Goal: Information Seeking & Learning: Learn about a topic

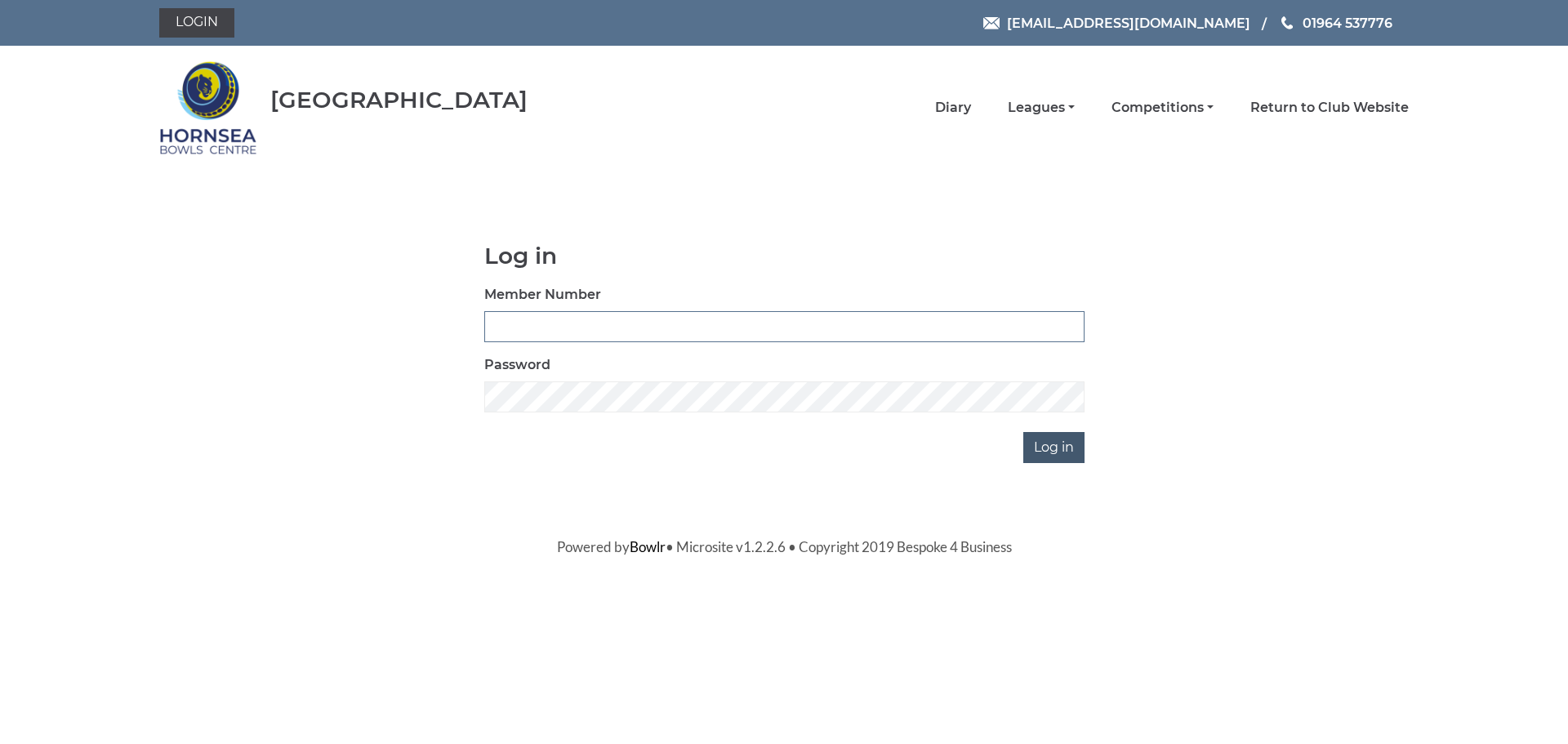
type input "0320"
click at [1053, 442] on input "Log in" at bounding box center [1054, 447] width 61 height 31
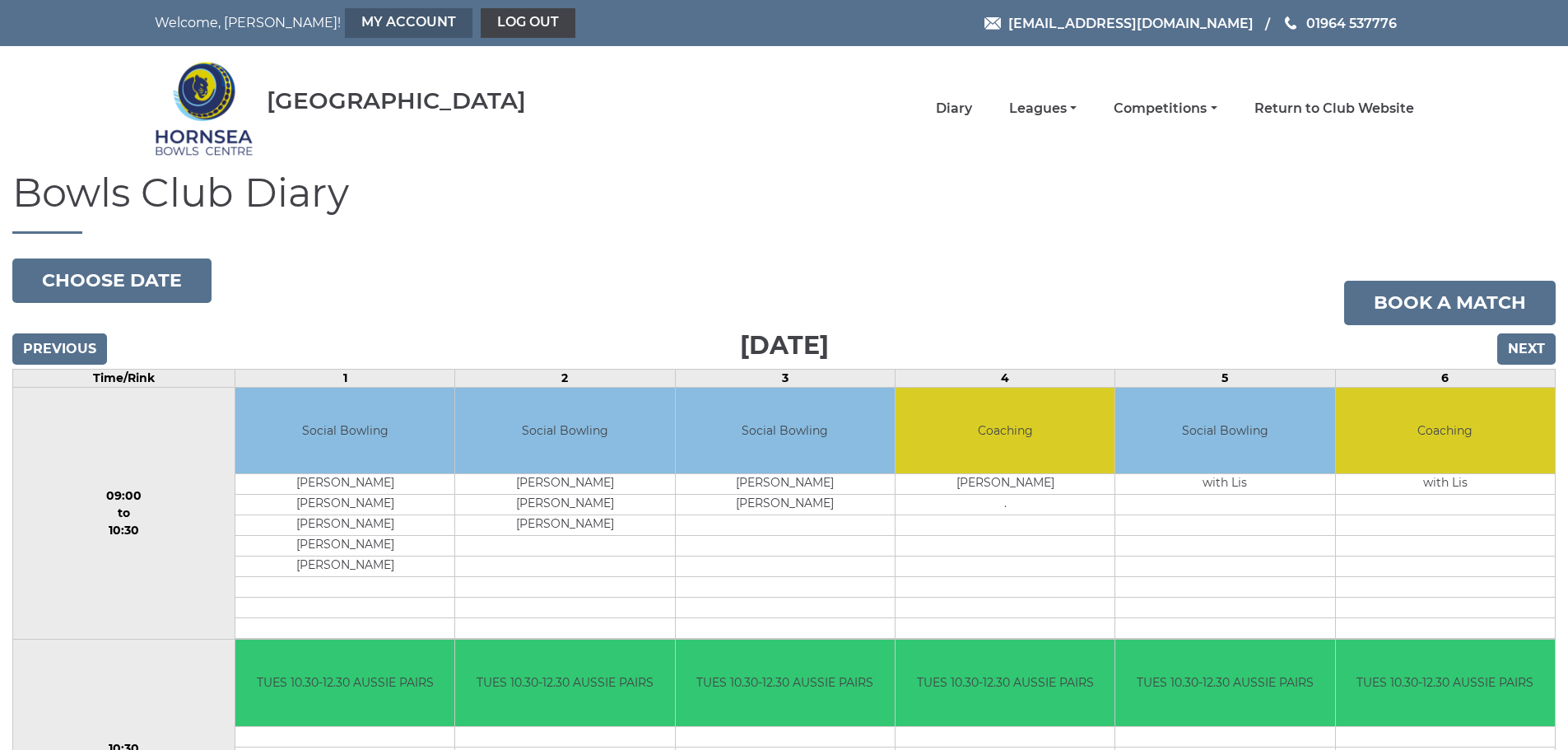
click at [345, 17] on link "My Account" at bounding box center [408, 23] width 128 height 30
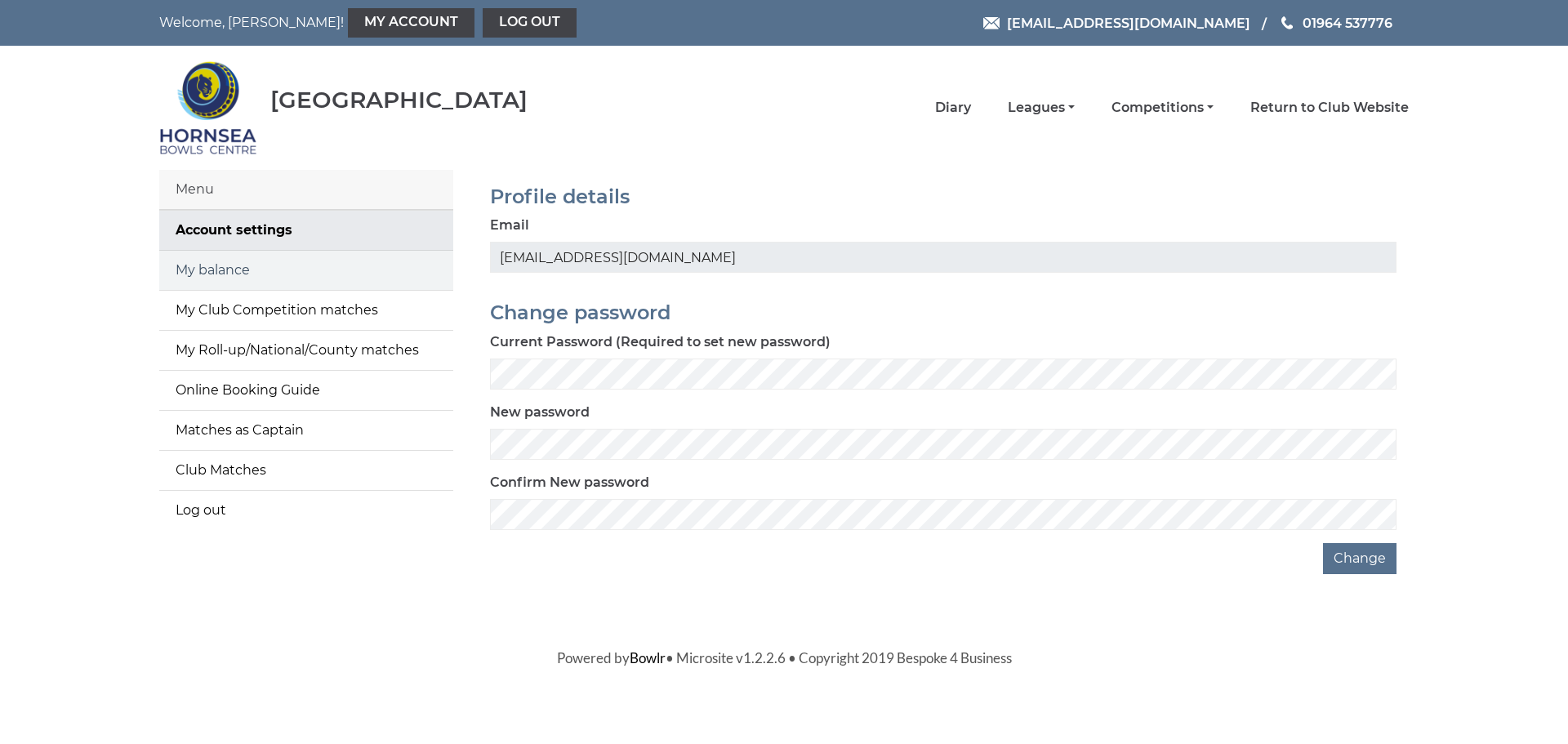
click at [210, 264] on link "My balance" at bounding box center [305, 270] width 294 height 39
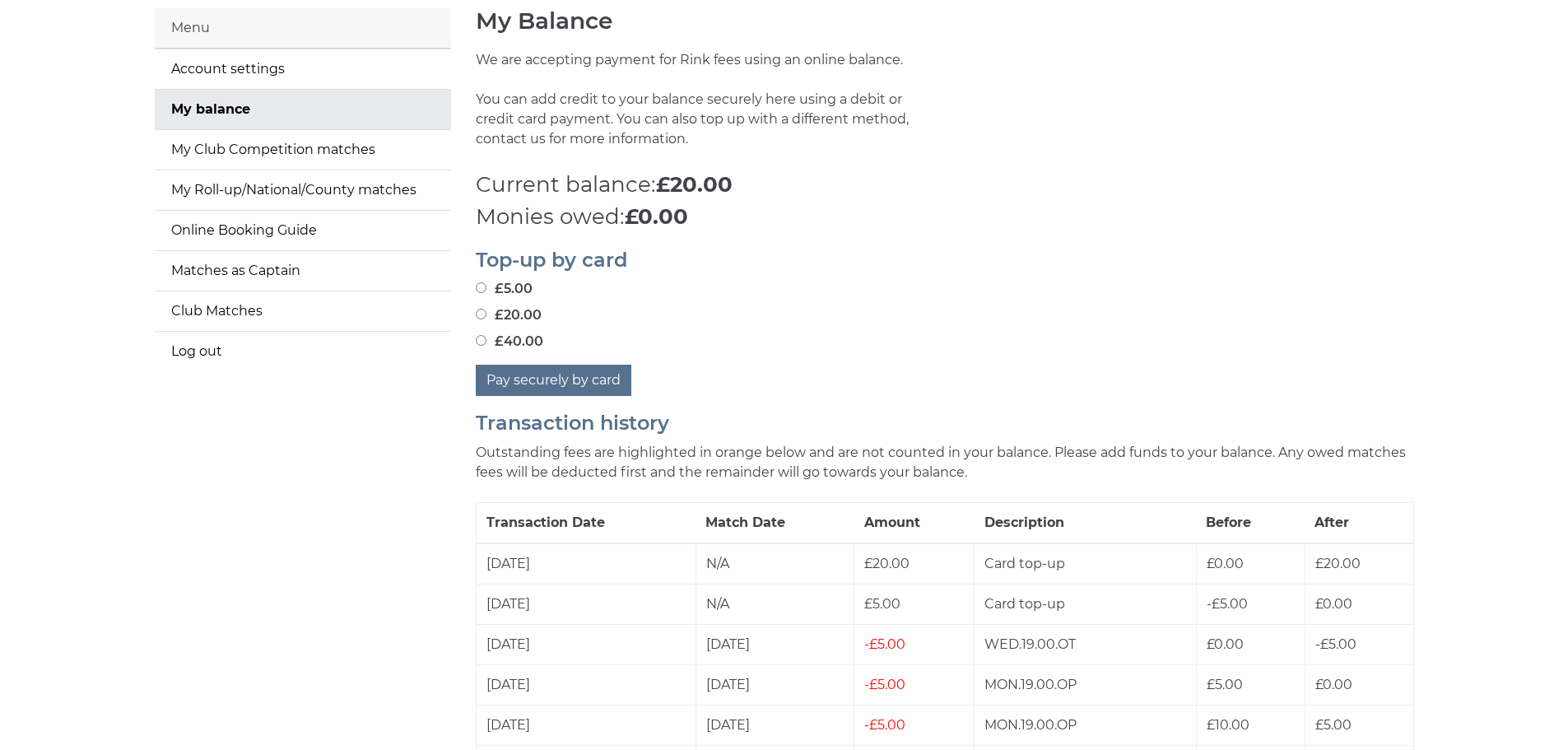
scroll to position [165, 0]
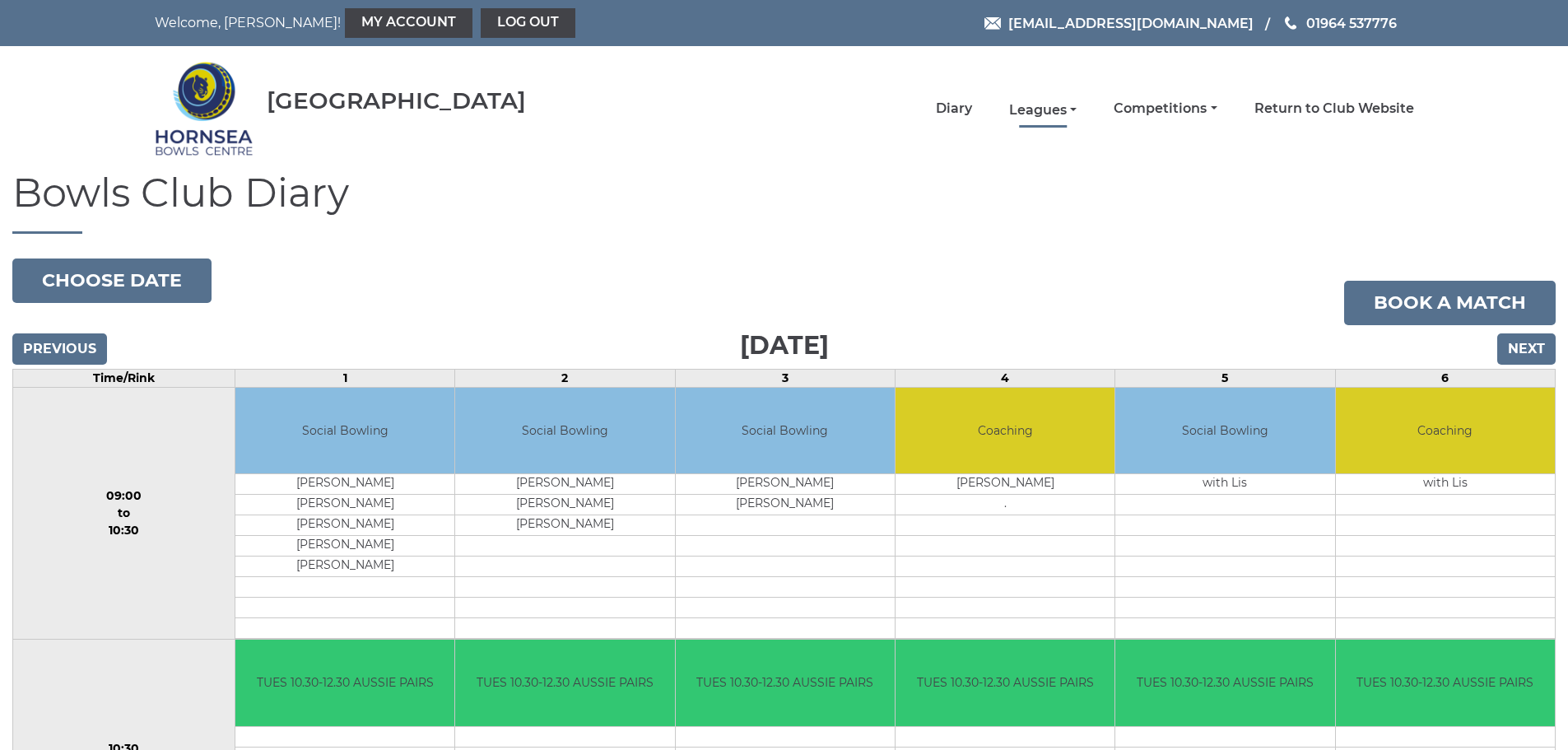
click at [1041, 108] on link "Leagues" at bounding box center [1042, 110] width 68 height 18
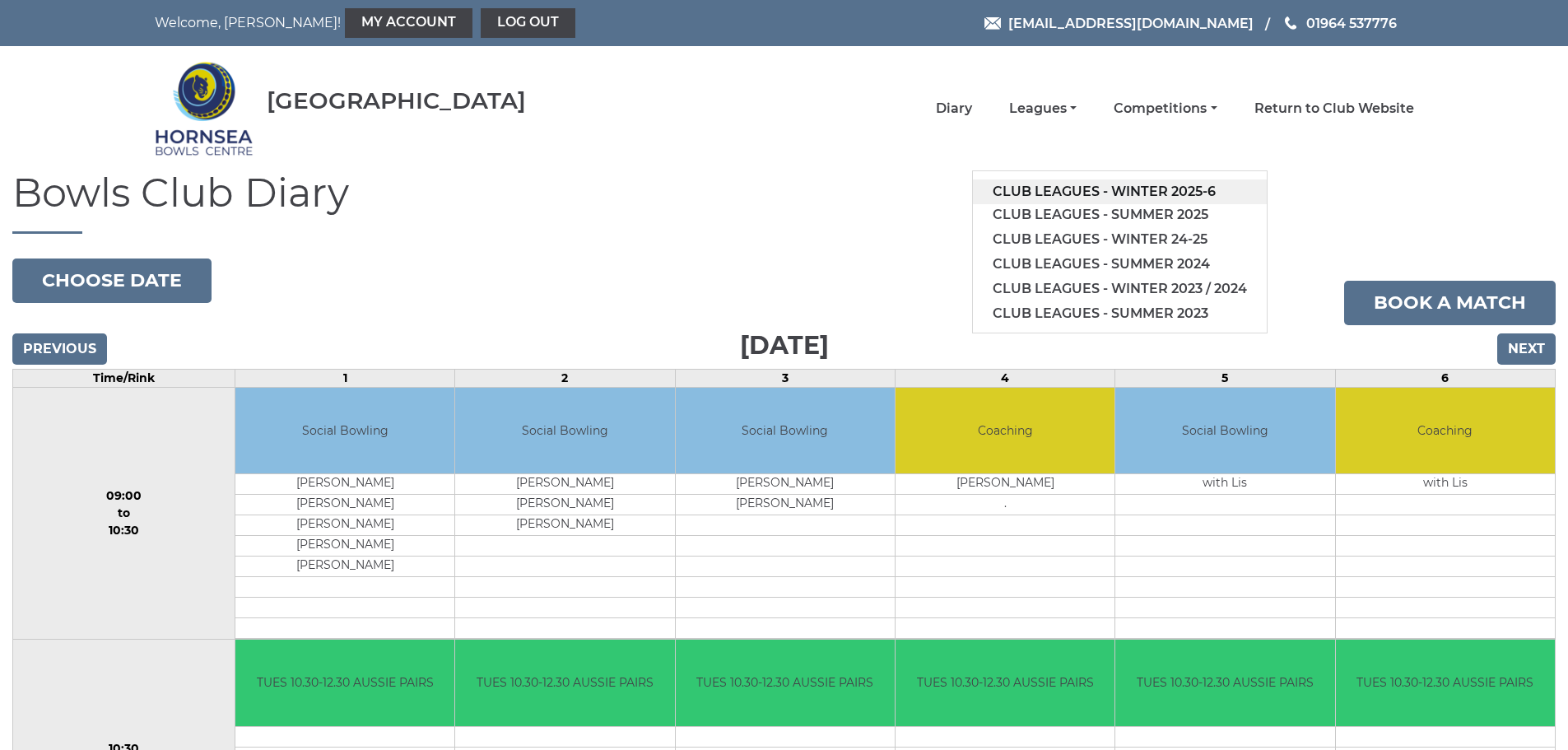
click at [1096, 186] on link "Club leagues - Winter 2025-6" at bounding box center [1119, 191] width 294 height 24
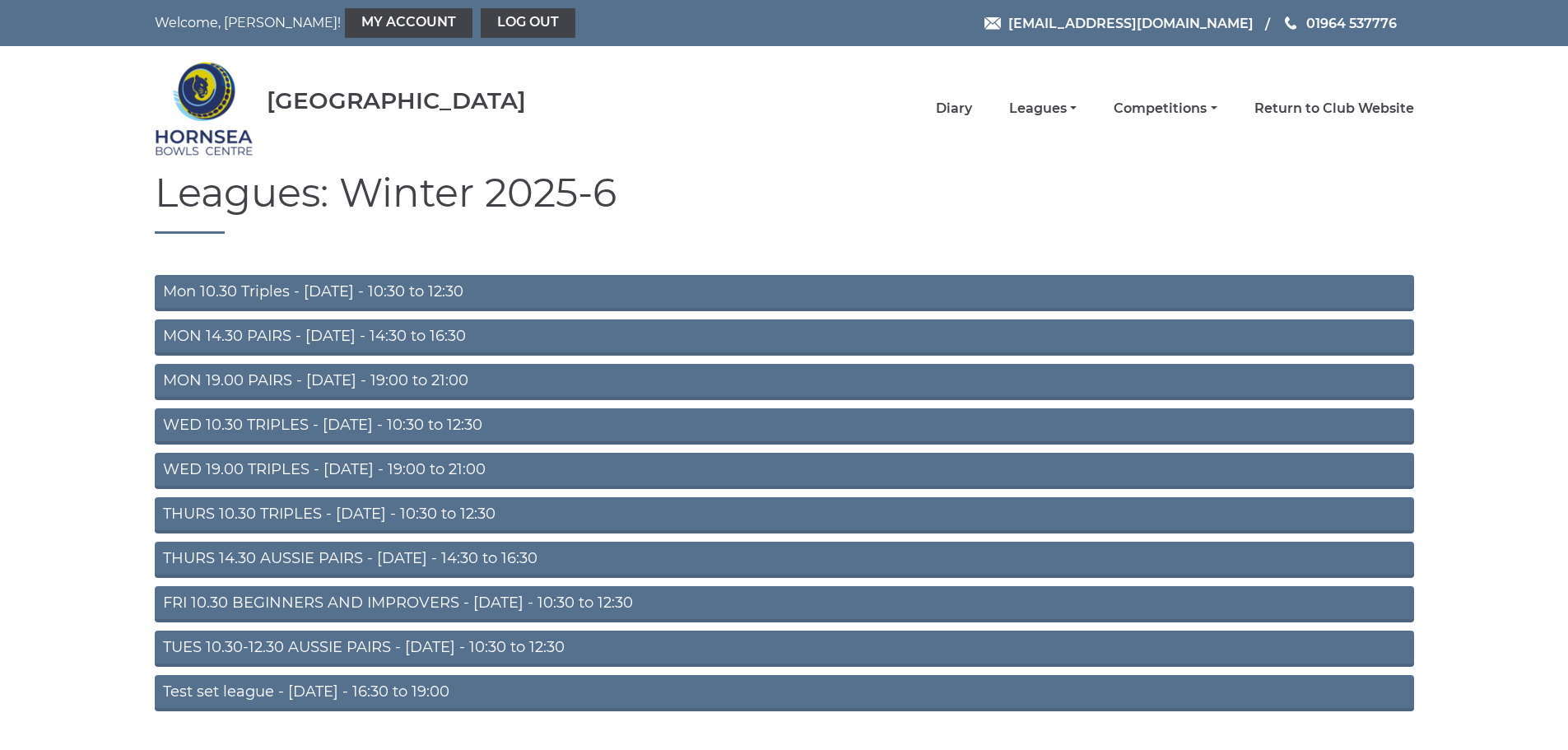
click at [265, 376] on link "MON 19.00 PAIRS - [DATE] - 19:00 to 21:00" at bounding box center [784, 382] width 1259 height 36
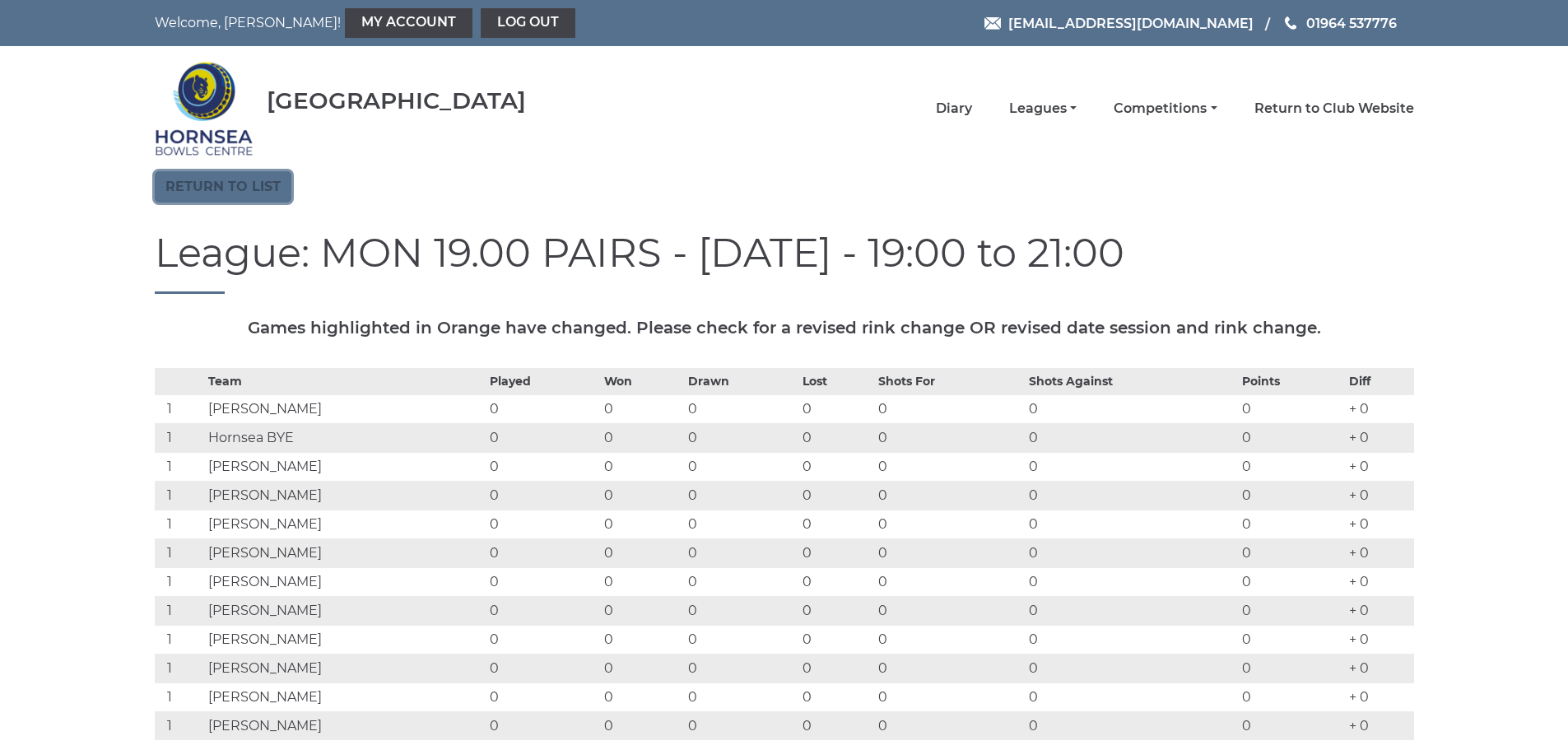
click at [223, 181] on link "Return to list" at bounding box center [223, 186] width 137 height 32
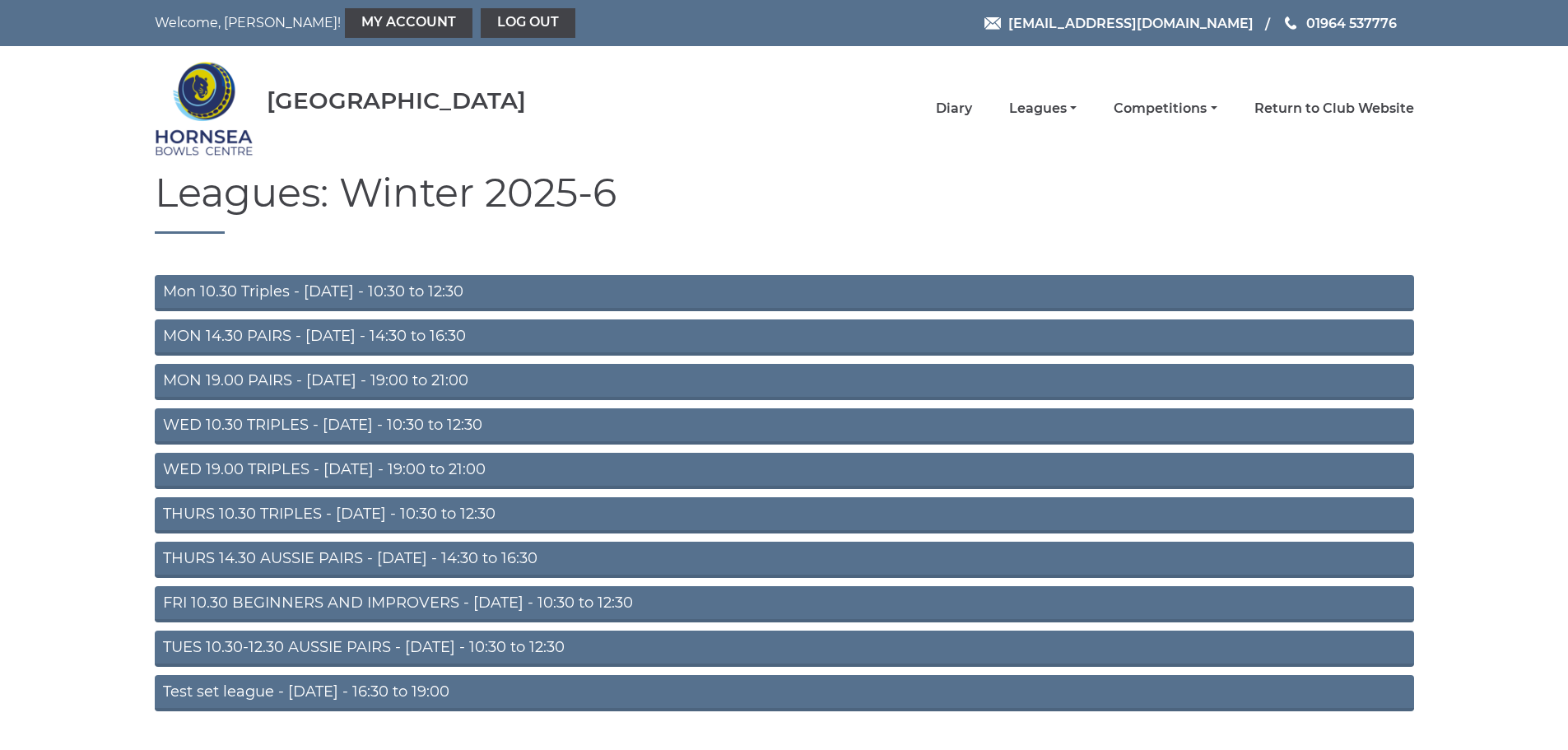
click at [328, 642] on link "TUES 10.30-12.30 AUSSIE PAIRS - [DATE] - 10:30 to 12:30" at bounding box center [784, 649] width 1259 height 36
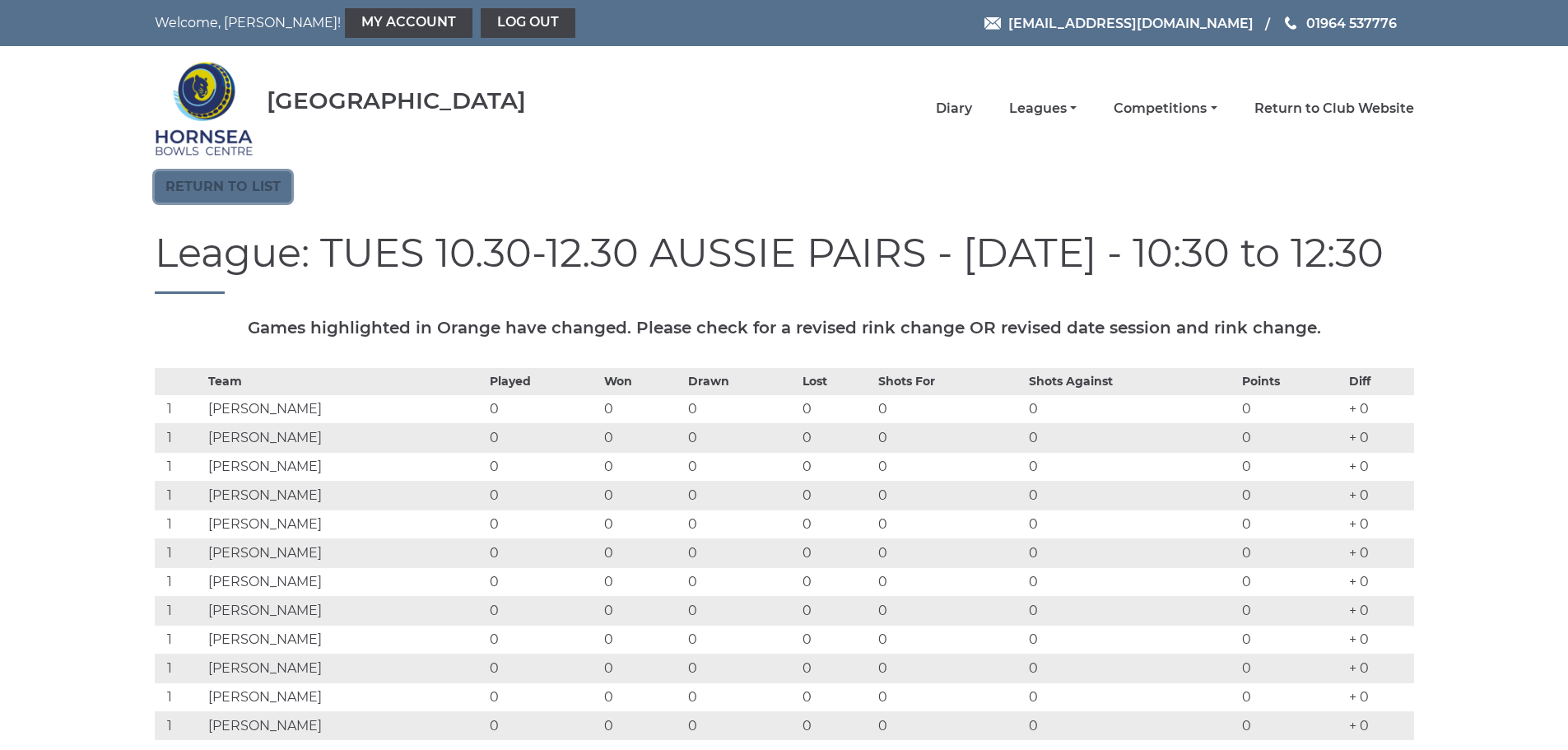
click at [237, 185] on link "Return to list" at bounding box center [223, 186] width 137 height 32
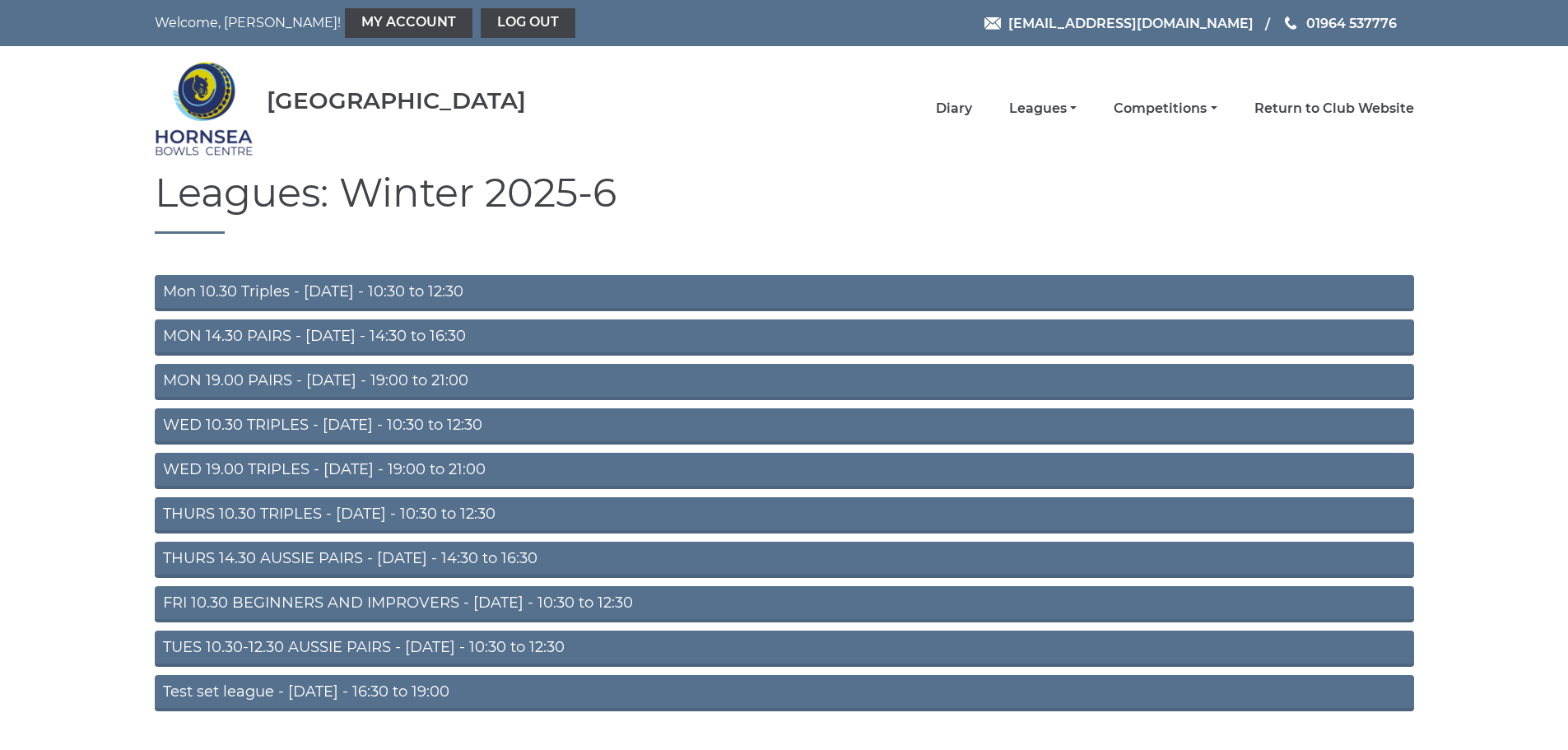
click at [325, 689] on link "Test set league - [DATE] - 16:30 to 19:00" at bounding box center [784, 693] width 1259 height 36
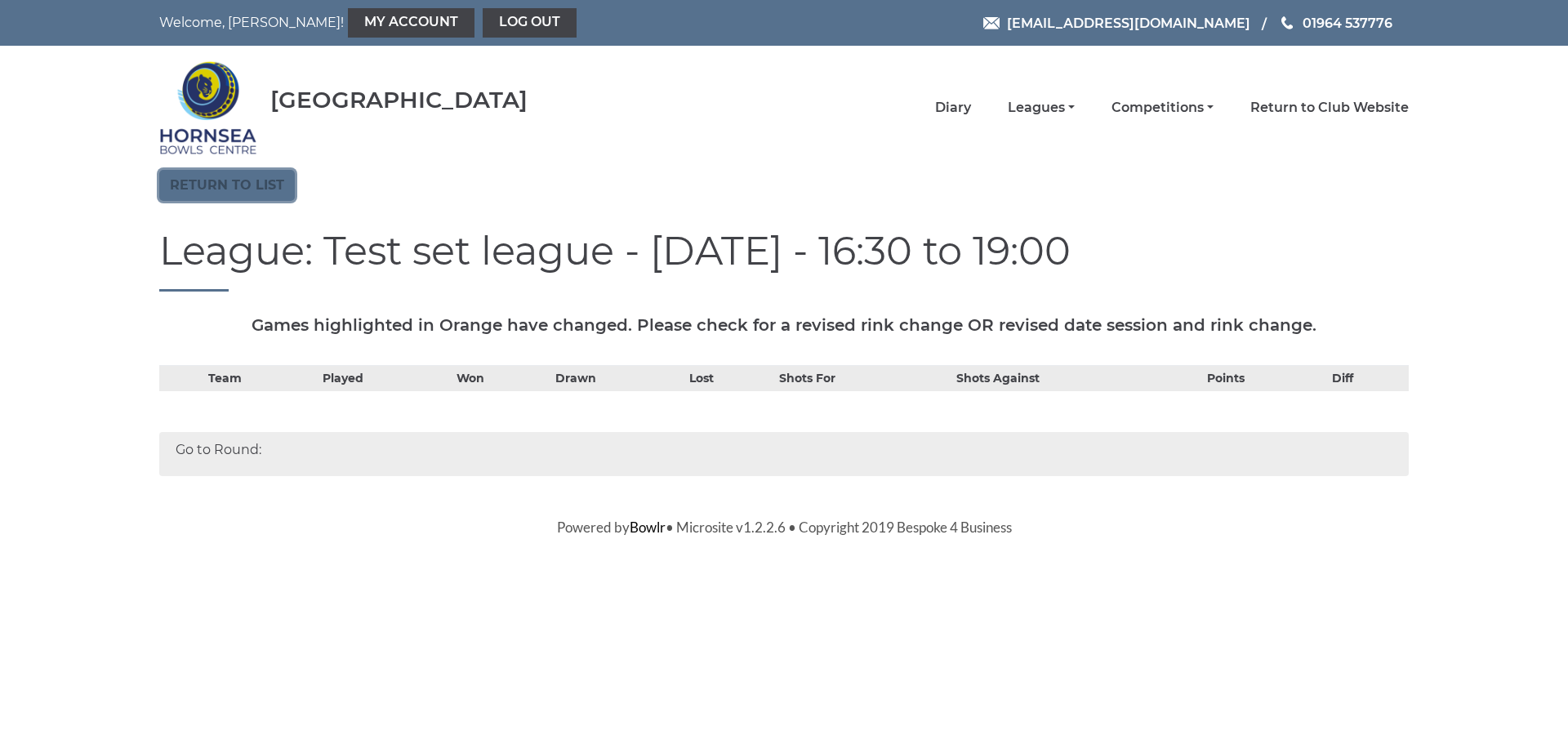
click at [214, 182] on link "Return to list" at bounding box center [226, 185] width 136 height 31
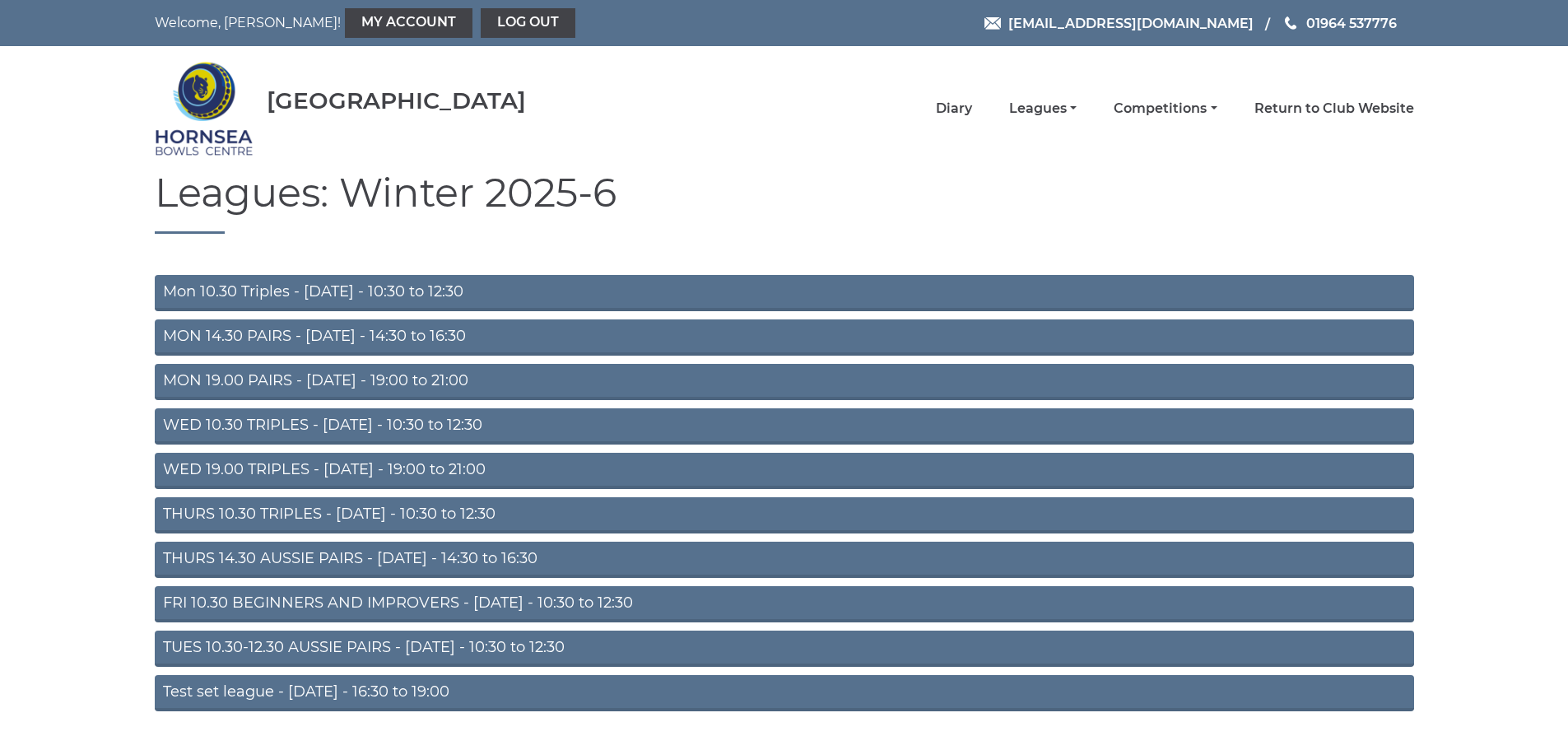
click at [290, 425] on link "WED 10.30 TRIPLES - [DATE] - 10:30 to 12:30" at bounding box center [784, 426] width 1259 height 36
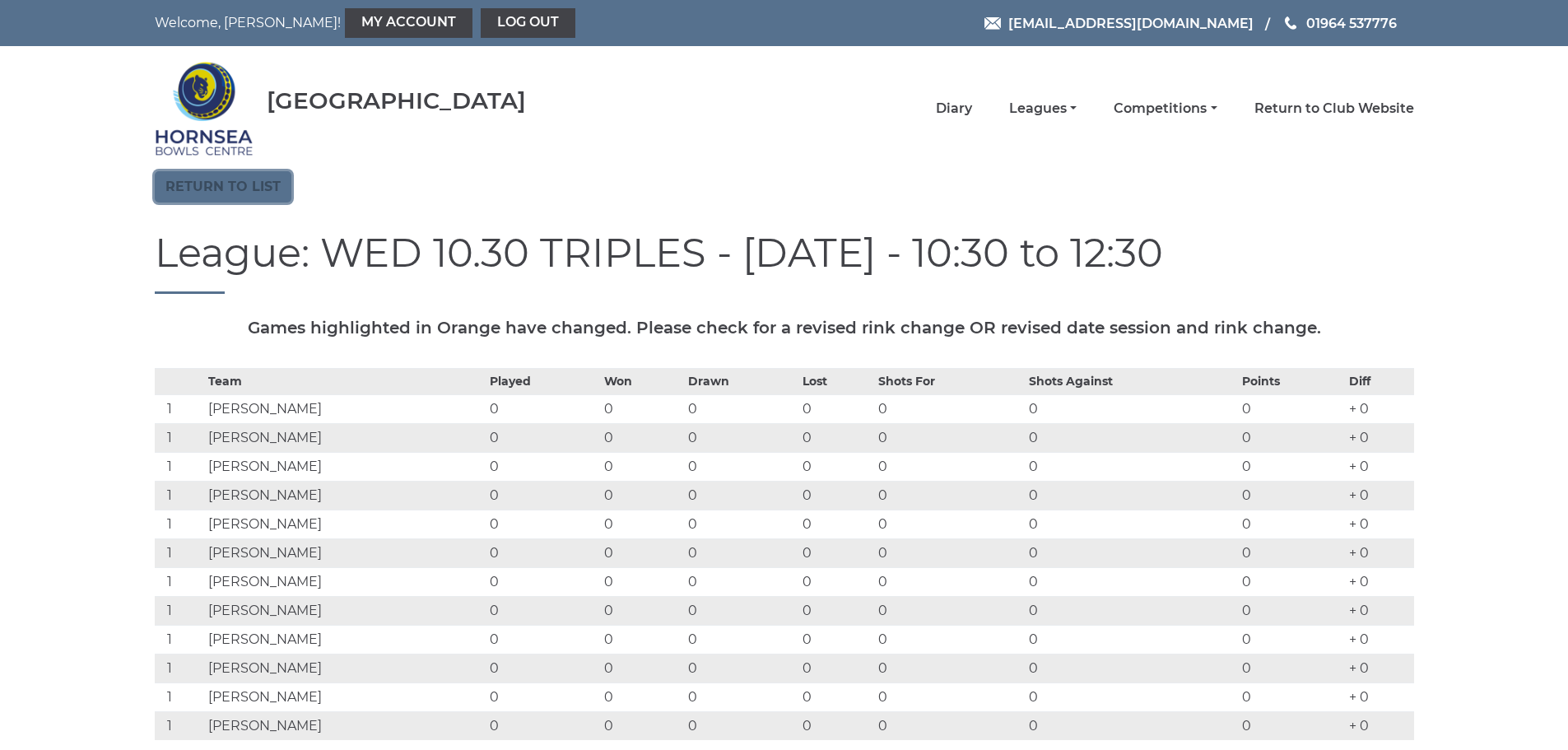
click at [212, 177] on link "Return to list" at bounding box center [223, 186] width 137 height 32
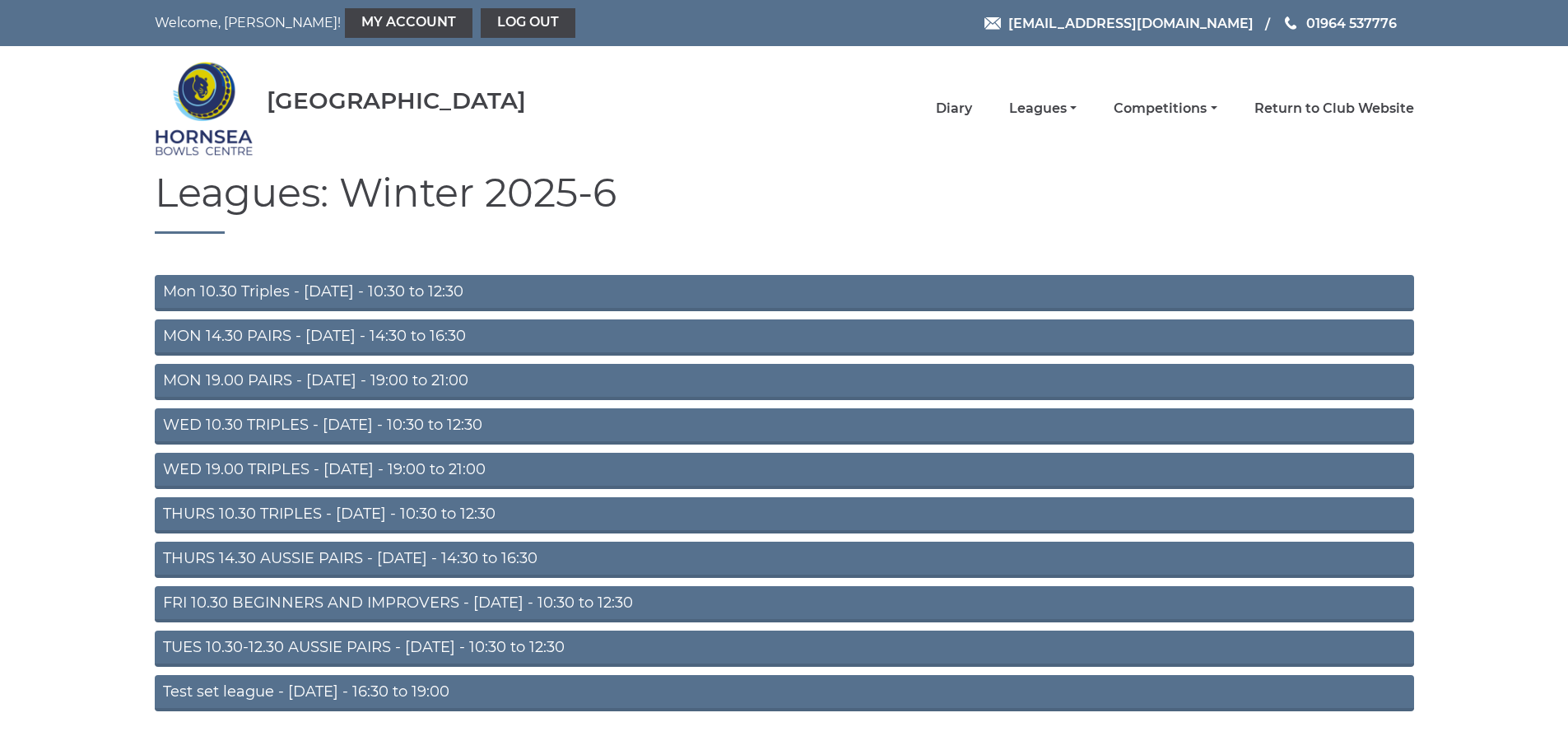
click at [288, 512] on link "THURS 10.30 TRIPLES - [DATE] - 10:30 to 12:30" at bounding box center [784, 515] width 1259 height 36
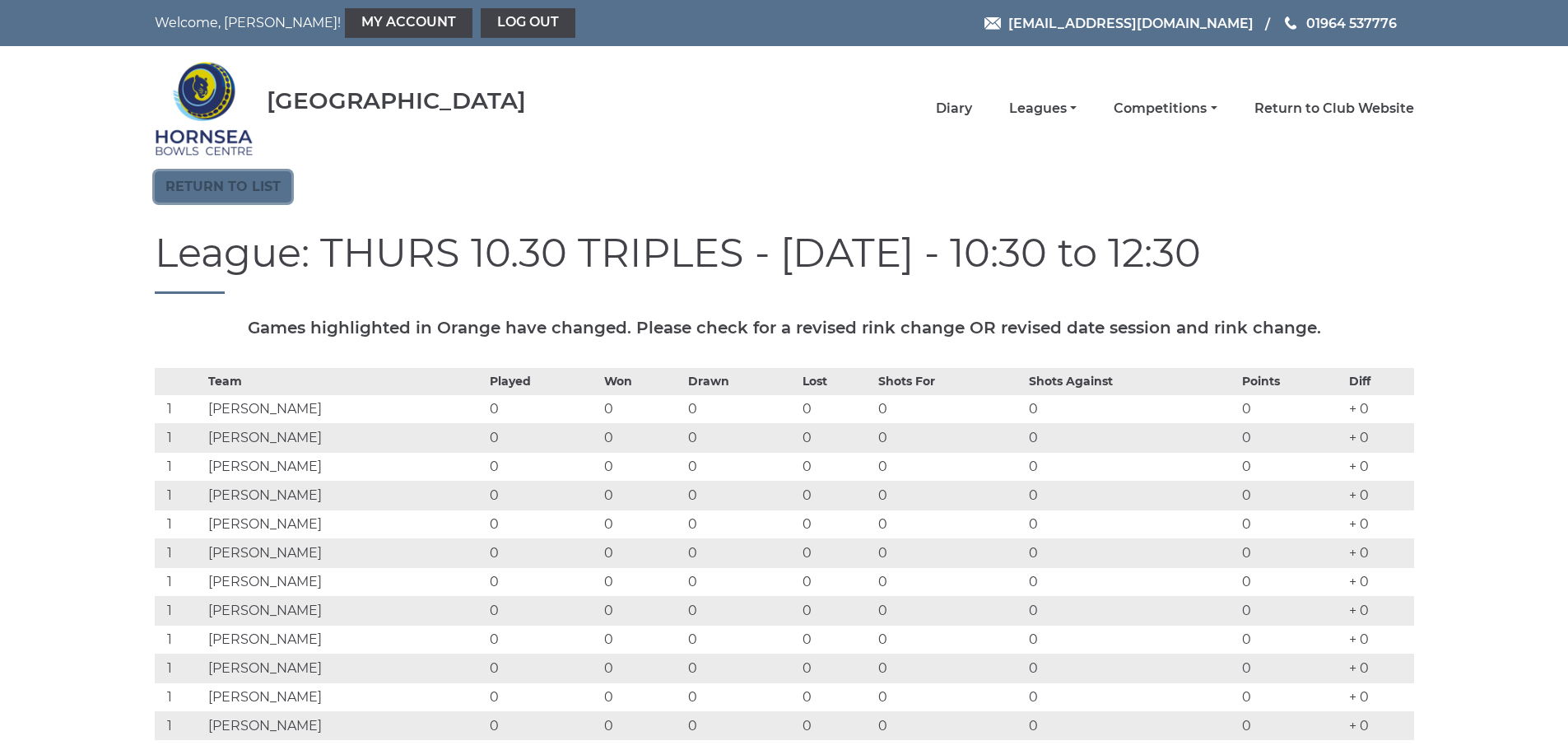
click at [206, 179] on link "Return to list" at bounding box center [223, 186] width 137 height 32
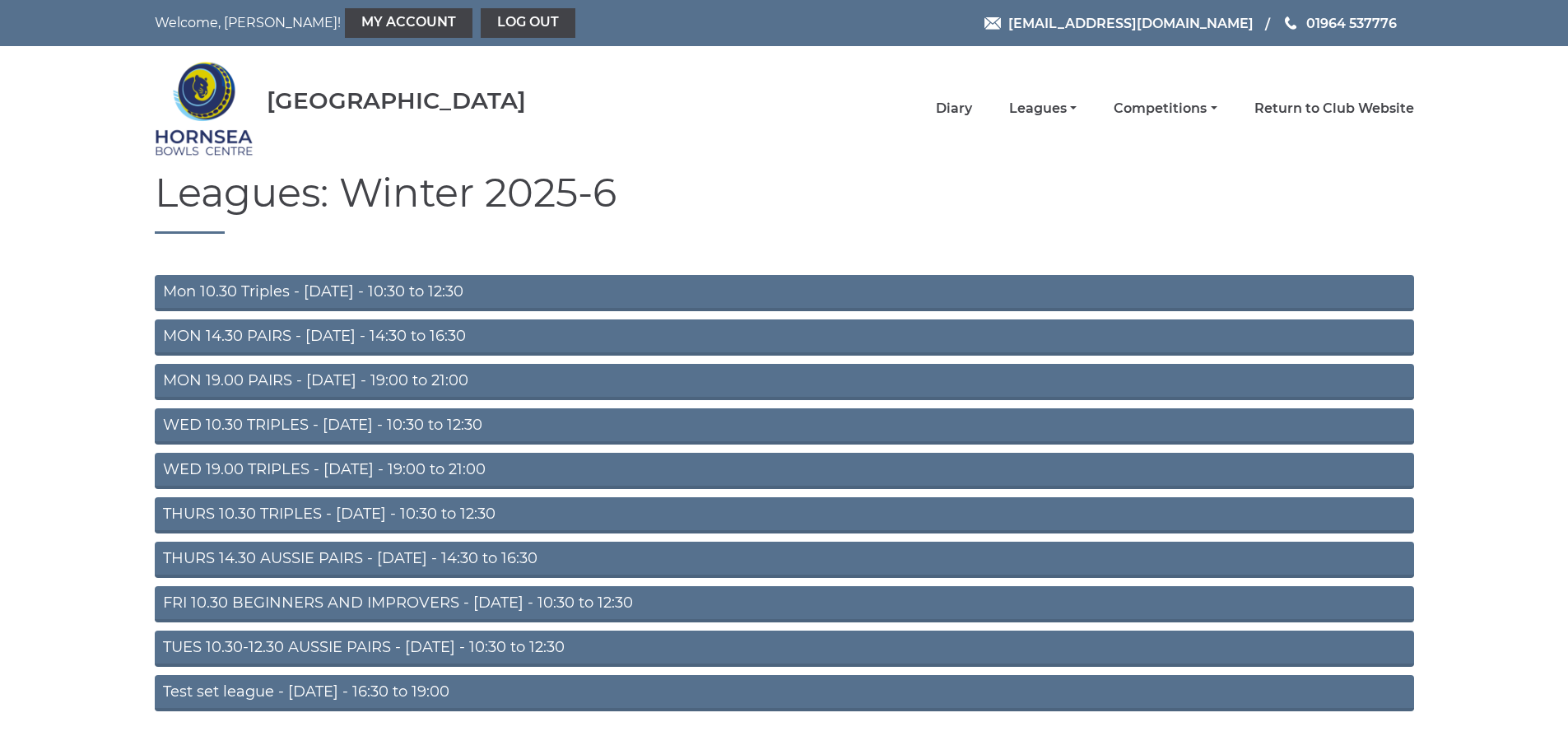
click at [267, 464] on link "WED 19.00 TRIPLES - [DATE] - 19:00 to 21:00" at bounding box center [784, 470] width 1259 height 36
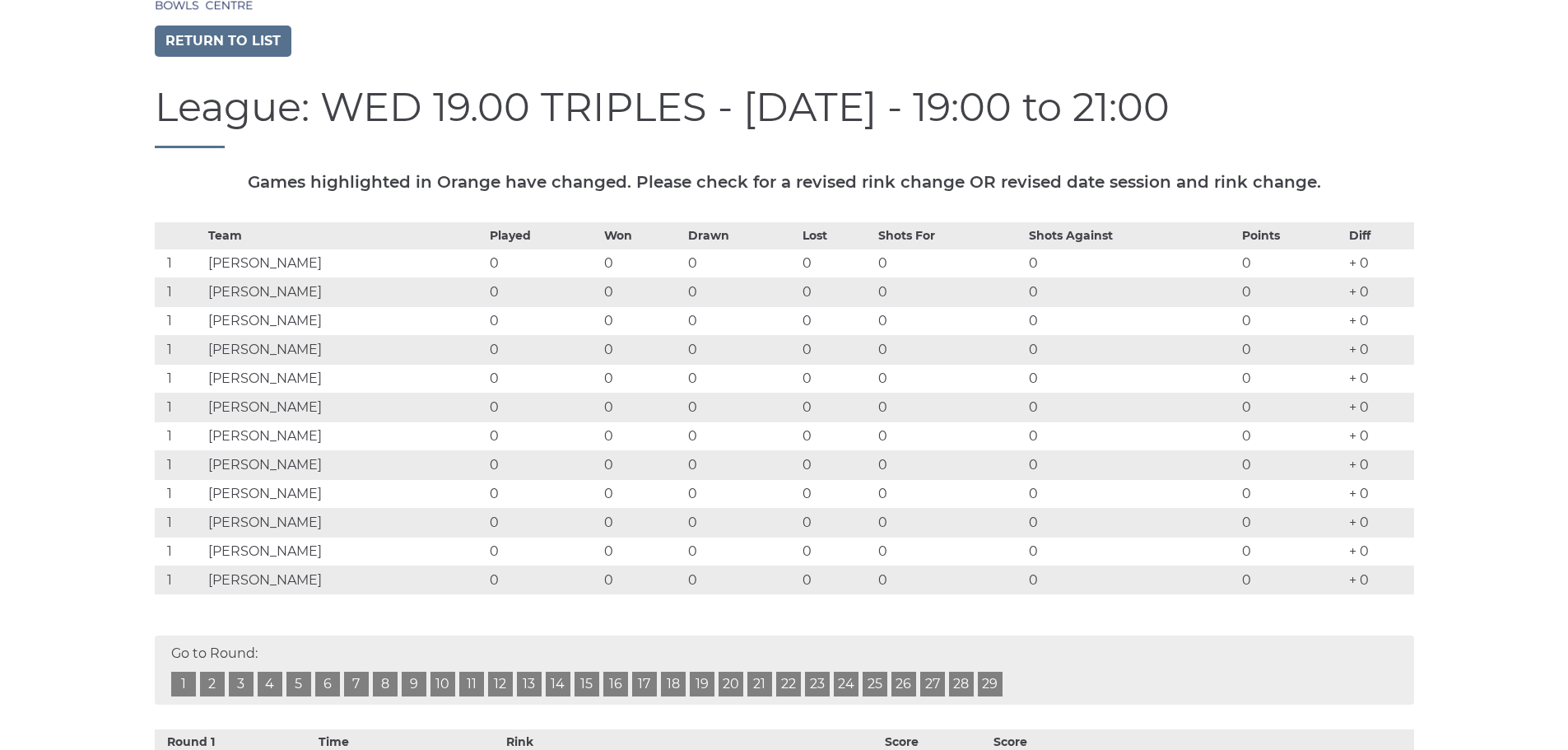
scroll to position [165, 0]
